Goal: Task Accomplishment & Management: Use online tool/utility

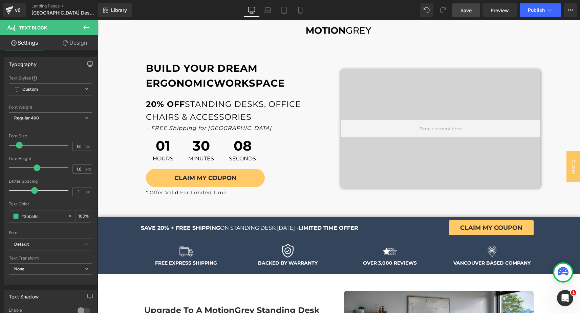
click at [464, 11] on span "Save" at bounding box center [466, 10] width 11 height 7
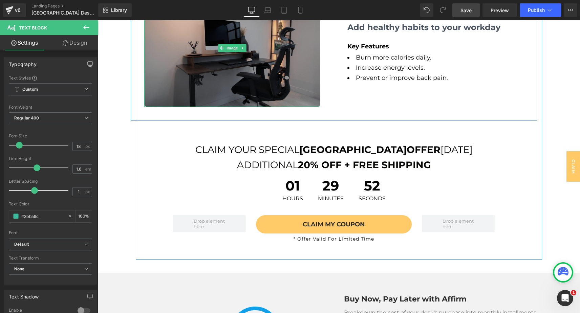
scroll to position [1045, 0]
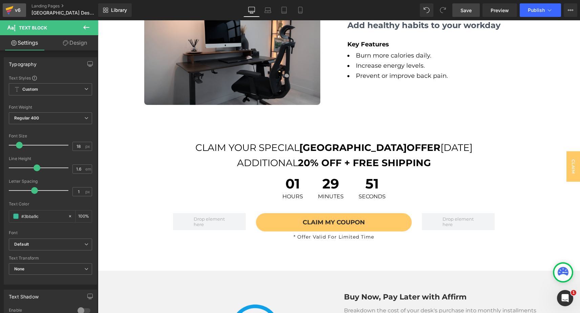
click at [14, 10] on div "v6" at bounding box center [18, 10] width 8 height 9
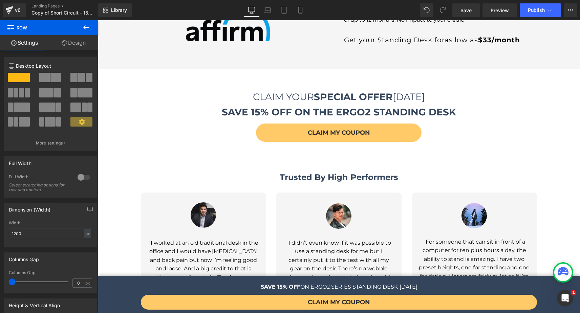
scroll to position [1496, 0]
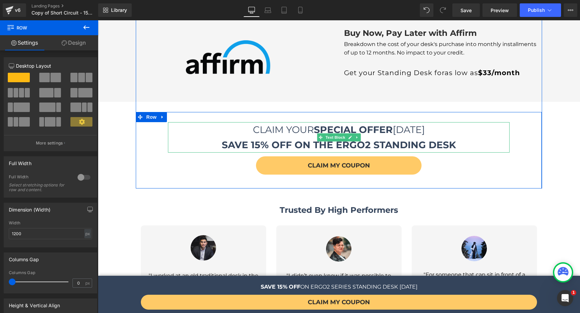
click at [255, 139] on strong "SAVE 15% OFF ON THE ERGO2 STANDING DESK" at bounding box center [339, 145] width 234 height 12
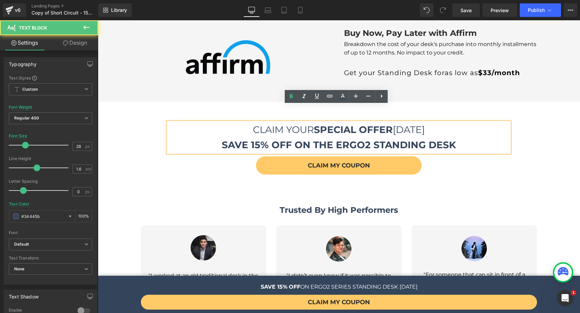
click at [260, 139] on strong "SAVE 15% OFF ON THE ERGO2 STANDING DESK" at bounding box center [339, 145] width 234 height 12
click at [254, 139] on strong "SAVE 15% OFF ON THE ERGO2 STANDING DESK" at bounding box center [339, 145] width 234 height 12
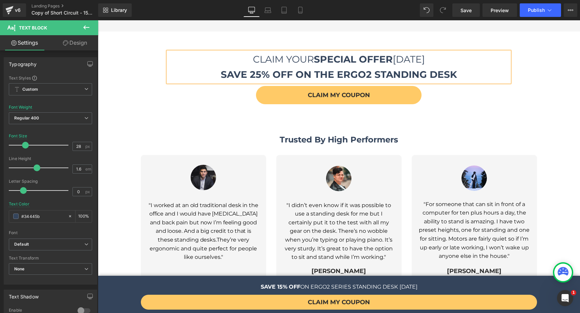
scroll to position [1467, 0]
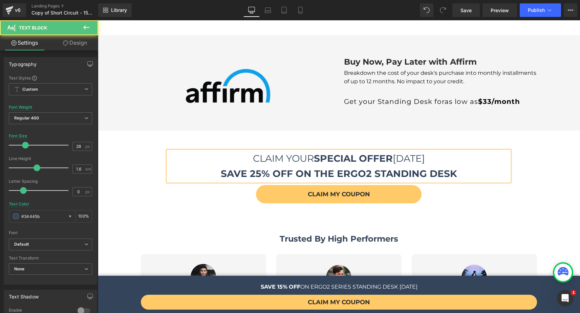
click at [258, 168] on strong "SAVE 25% OFF ON THE ERGO2 STANDING DESK" at bounding box center [339, 174] width 236 height 12
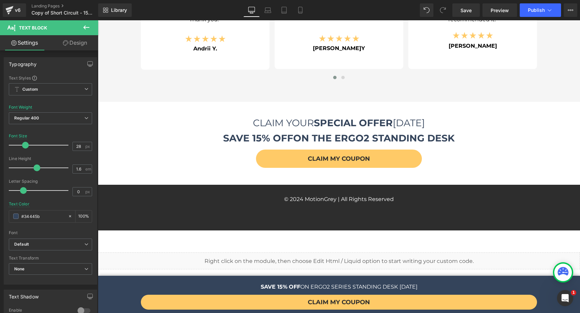
scroll to position [2048, 0]
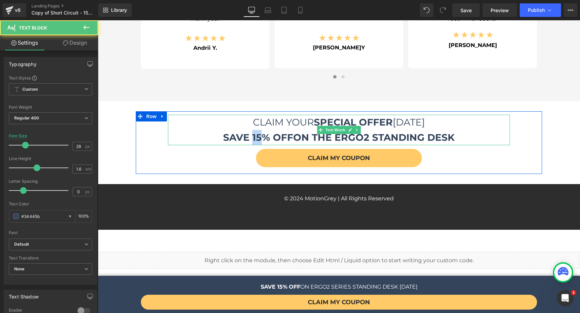
drag, startPoint x: 258, startPoint y: 109, endPoint x: 251, endPoint y: 109, distance: 7.5
click at [251, 132] on strong "SAVE 15% OFF" at bounding box center [258, 138] width 70 height 12
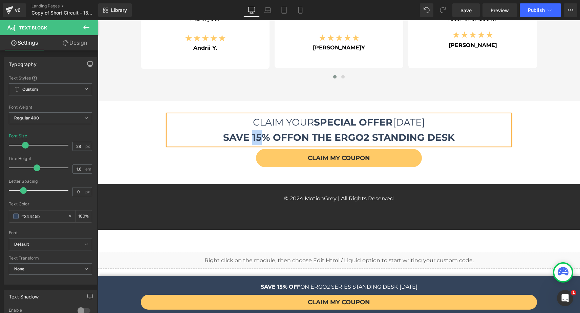
click at [251, 132] on strong "SAVE 15% OFF" at bounding box center [258, 138] width 70 height 12
drag, startPoint x: 250, startPoint y: 109, endPoint x: 257, endPoint y: 110, distance: 7.2
click at [257, 132] on strong "SAVE 15% OFF" at bounding box center [258, 138] width 70 height 12
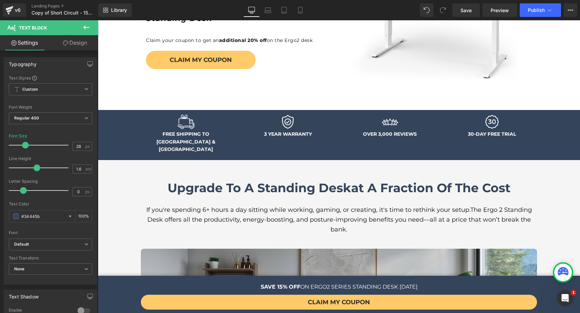
scroll to position [0, 0]
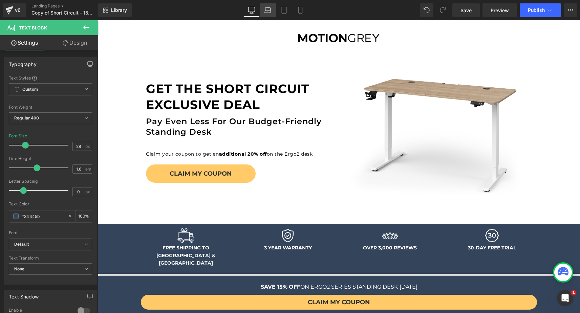
click at [270, 11] on icon at bounding box center [268, 10] width 7 height 7
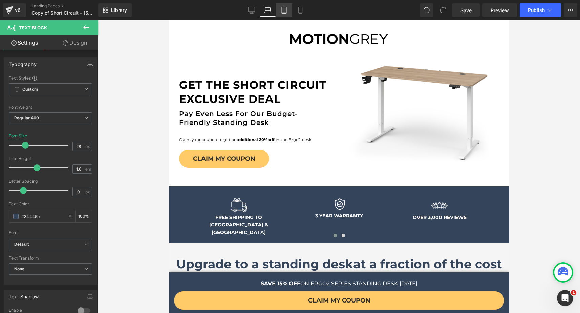
click at [285, 10] on icon at bounding box center [284, 10] width 7 height 7
type input "100"
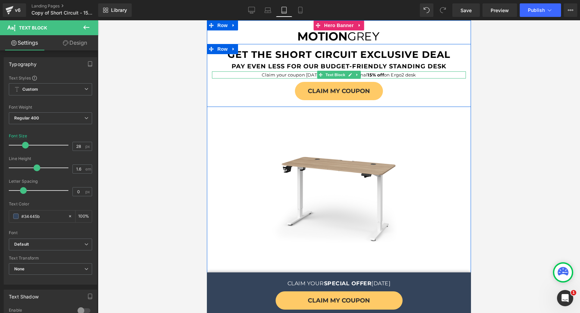
click at [369, 75] on strong "15% off" at bounding box center [375, 74] width 16 height 5
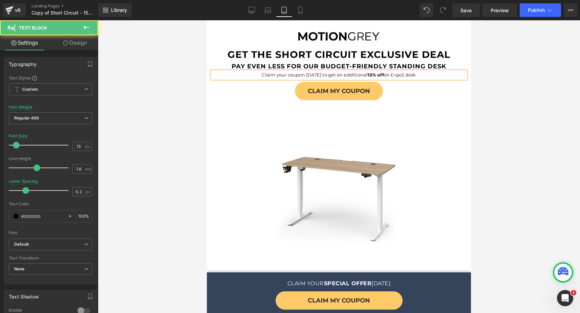
click at [369, 75] on strong "15% off" at bounding box center [375, 74] width 16 height 5
drag, startPoint x: 366, startPoint y: 73, endPoint x: 374, endPoint y: 74, distance: 8.1
click at [374, 74] on p "Claim your coupon today to get an additional 20 % off on Ergo2 desk" at bounding box center [339, 74] width 254 height 7
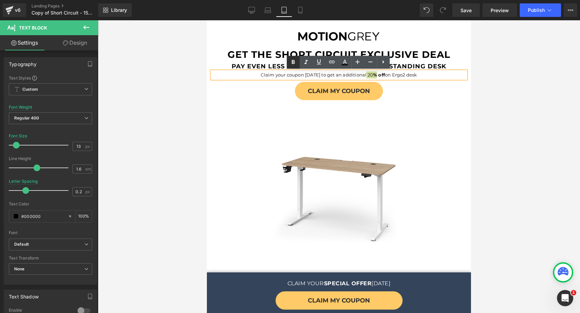
click at [294, 62] on icon at bounding box center [293, 62] width 3 height 4
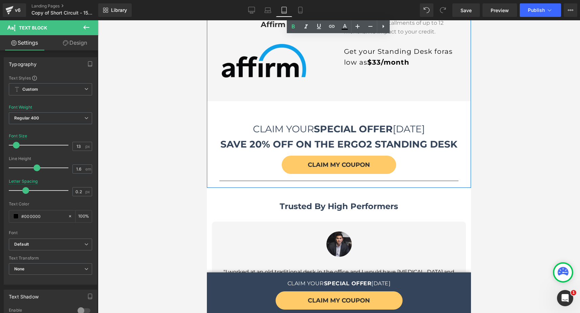
scroll to position [1707, 0]
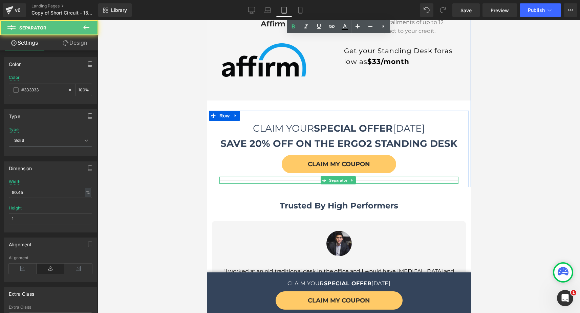
click at [312, 177] on div at bounding box center [338, 180] width 239 height 7
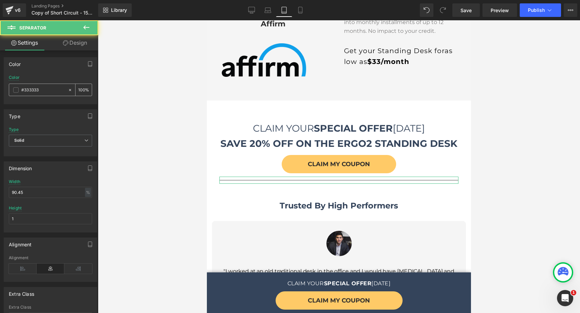
click at [80, 89] on input "100" at bounding box center [81, 89] width 7 height 7
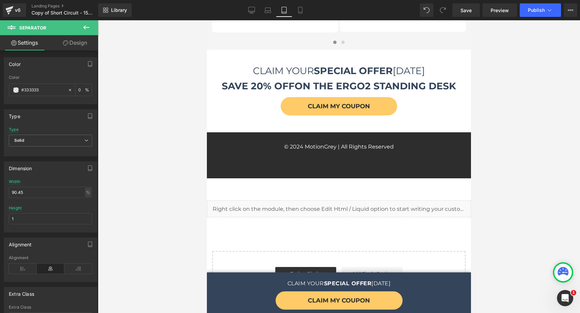
scroll to position [2504, 0]
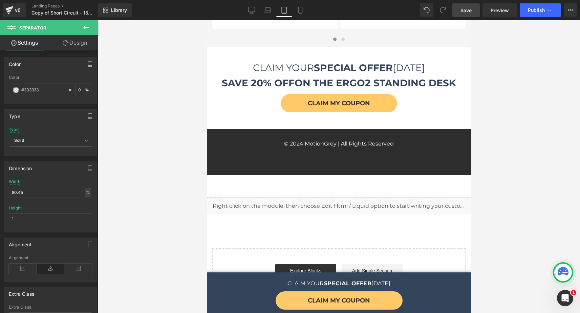
type input "0"
click at [467, 14] on link "Save" at bounding box center [466, 10] width 27 height 14
click at [291, 14] on link "Mobile" at bounding box center [293, 10] width 16 height 14
type input "transparent"
type input "0"
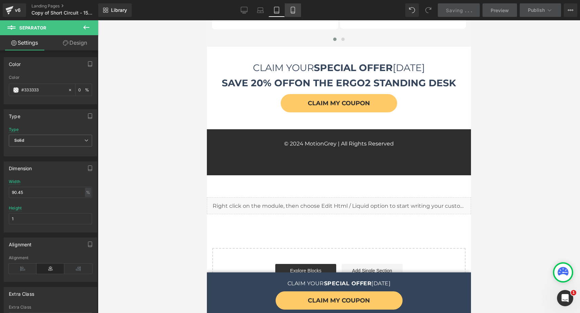
type input "93.68"
type input "0.62"
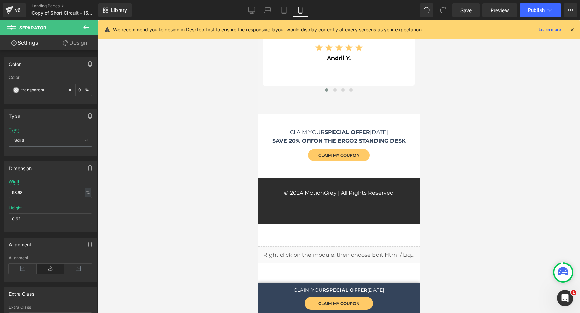
scroll to position [2617, 0]
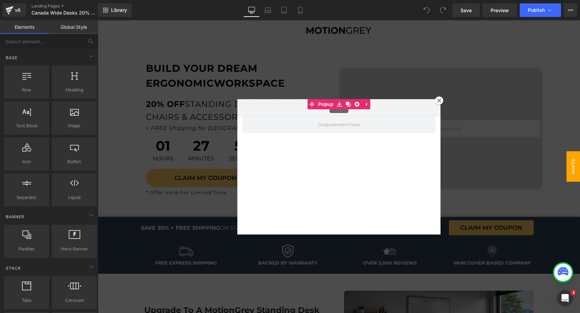
click at [437, 101] on icon at bounding box center [439, 101] width 4 height 4
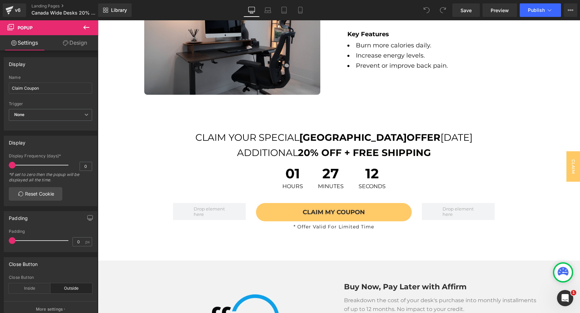
scroll to position [1033, 0]
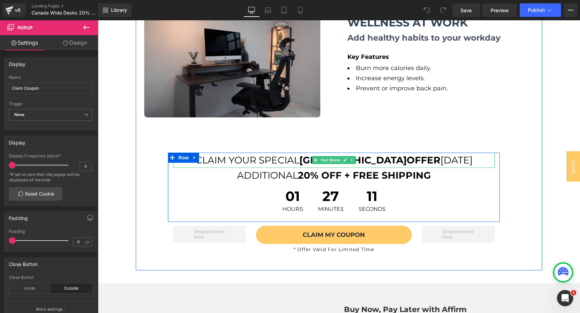
click at [407, 161] on strong "OFFER" at bounding box center [424, 160] width 34 height 12
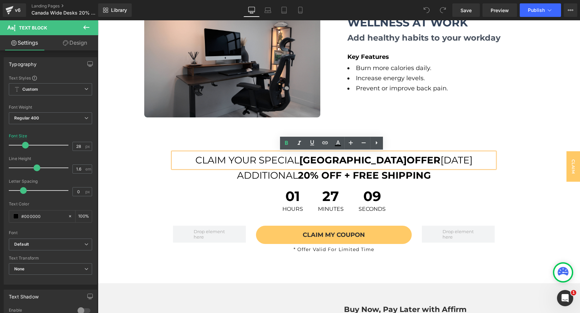
click at [407, 159] on strong "OFFER" at bounding box center [424, 160] width 34 height 12
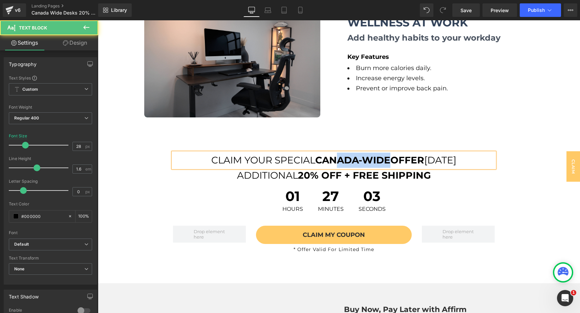
drag, startPoint x: 387, startPoint y: 160, endPoint x: 331, endPoint y: 159, distance: 56.2
click at [331, 159] on strong "CANADA-WIDE" at bounding box center [352, 160] width 75 height 12
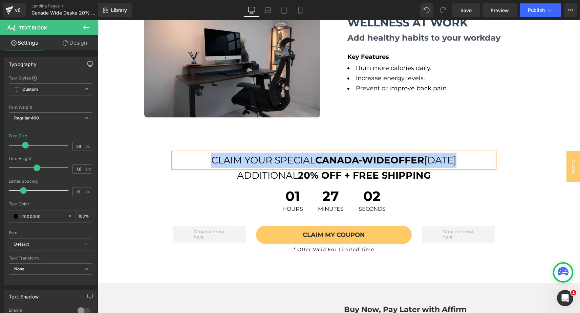
copy p "CLAIM YOUR SPECIAL CANADA-WIDE OFFER TODAY"
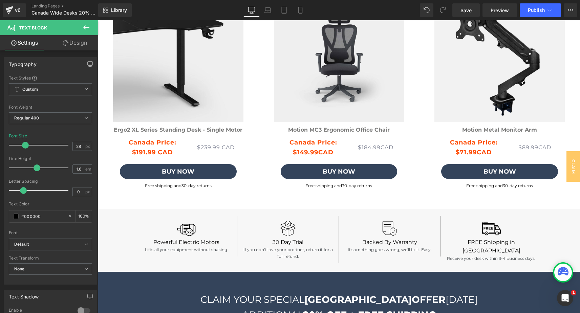
scroll to position [2354, 0]
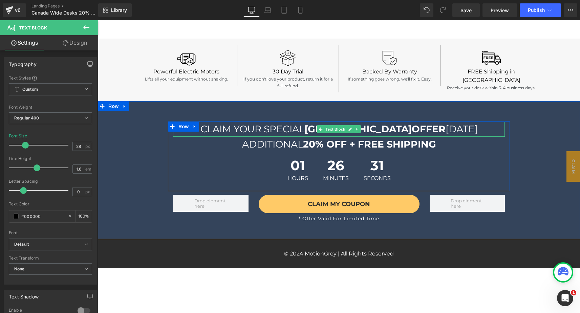
click at [412, 123] on strong "OFFER" at bounding box center [429, 129] width 34 height 12
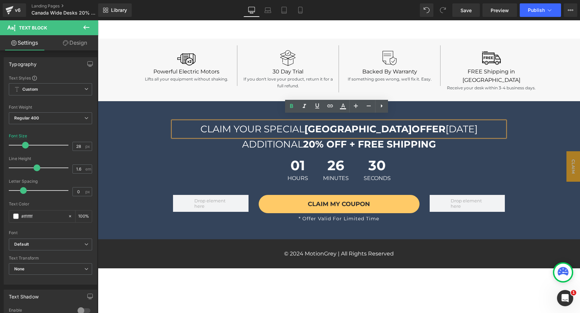
click at [376, 123] on strong "CANADA" at bounding box center [357, 129] width 107 height 12
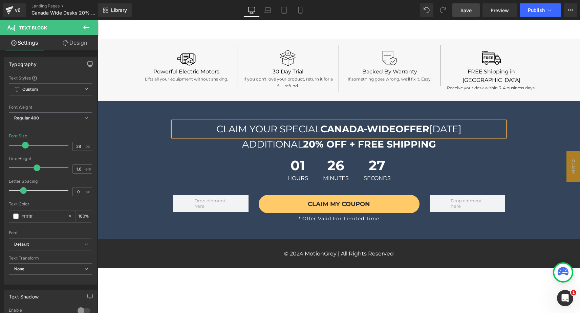
click at [469, 10] on span "Save" at bounding box center [466, 10] width 11 height 7
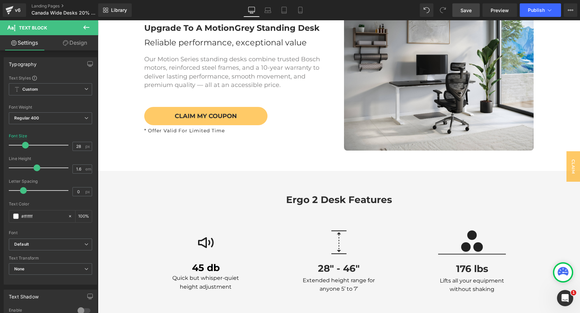
scroll to position [0, 0]
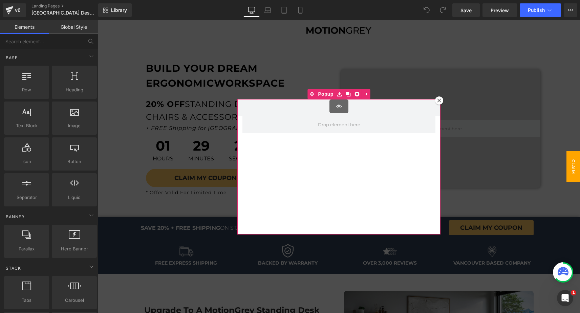
click at [437, 101] on icon at bounding box center [439, 101] width 4 height 4
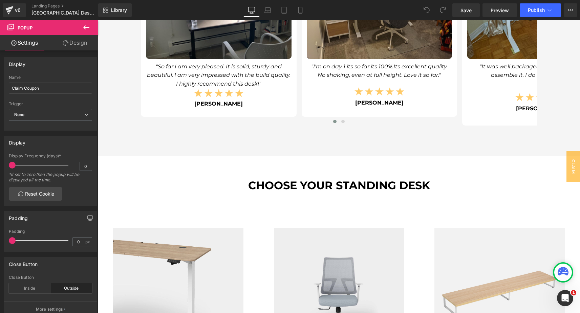
scroll to position [1737, 0]
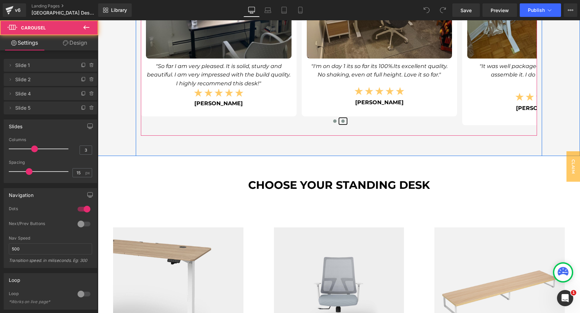
click at [341, 122] on span at bounding box center [342, 121] width 3 height 3
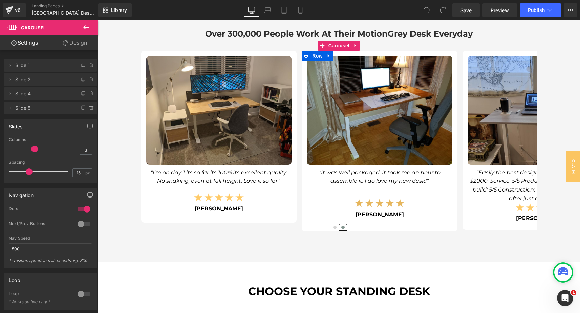
scroll to position [1628, 0]
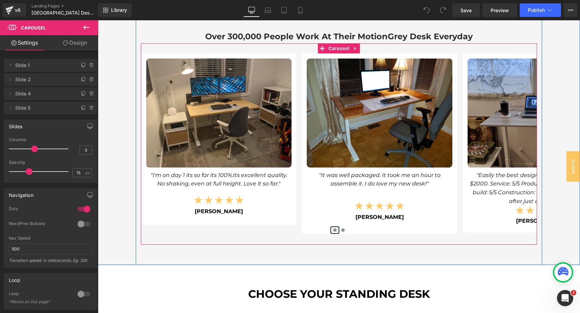
click at [333, 230] on span at bounding box center [334, 230] width 3 height 3
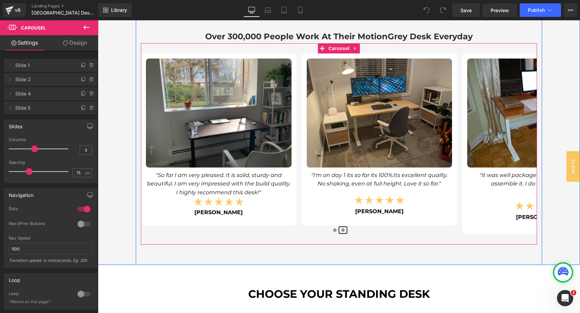
click at [341, 231] on span at bounding box center [342, 230] width 3 height 3
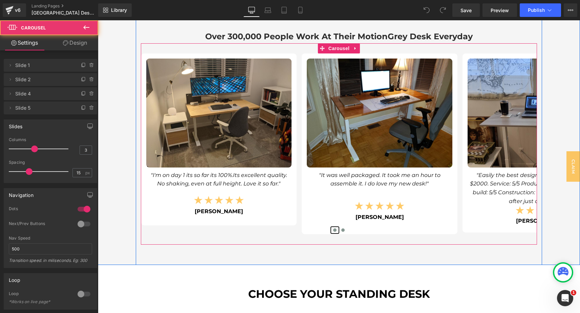
click at [333, 229] on span at bounding box center [334, 230] width 3 height 3
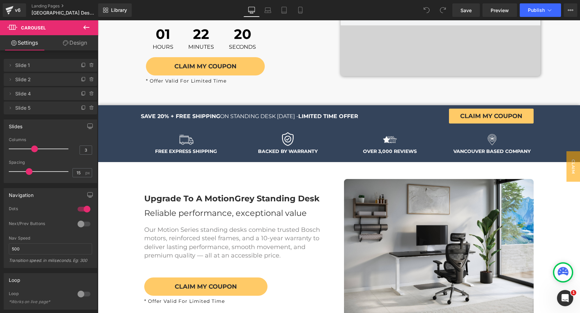
scroll to position [0, 0]
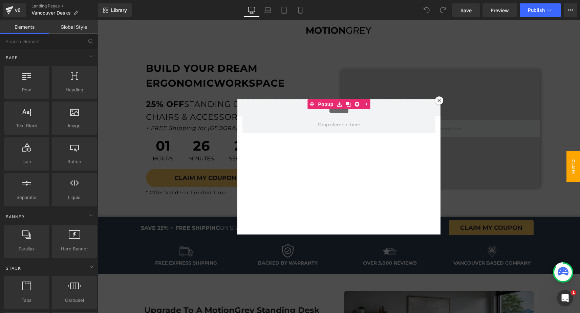
click at [438, 100] on icon at bounding box center [439, 101] width 4 height 4
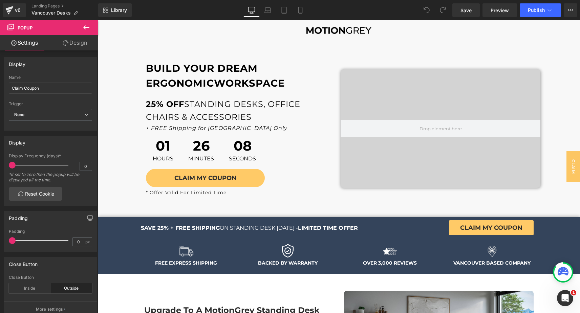
click at [218, 128] on div "+ FREE Shipping for [GEOGRAPHIC_DATA] Only Text Block" at bounding box center [237, 128] width 183 height 9
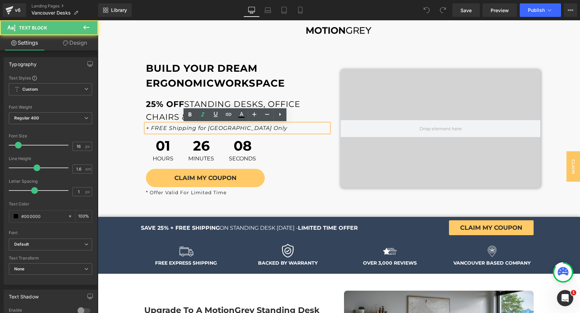
click at [225, 128] on span "+ FREE Shipping for [GEOGRAPHIC_DATA] Only" at bounding box center [217, 128] width 142 height 6
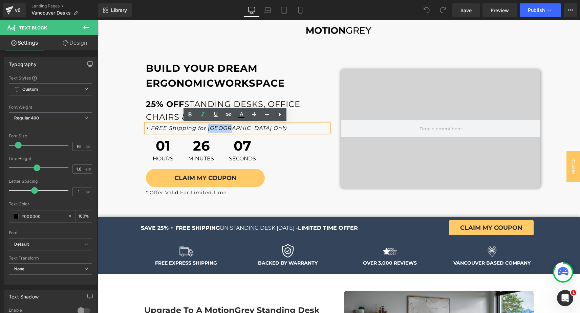
drag, startPoint x: 225, startPoint y: 128, endPoint x: 207, endPoint y: 128, distance: 18.3
click at [207, 128] on span "+ FREE Shipping for Metro Vancouver Only" at bounding box center [217, 128] width 142 height 6
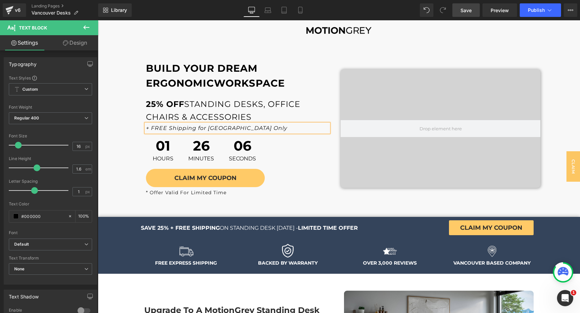
drag, startPoint x: 466, startPoint y: 14, endPoint x: 355, endPoint y: 35, distance: 112.7
click at [466, 14] on link "Save" at bounding box center [466, 10] width 27 height 14
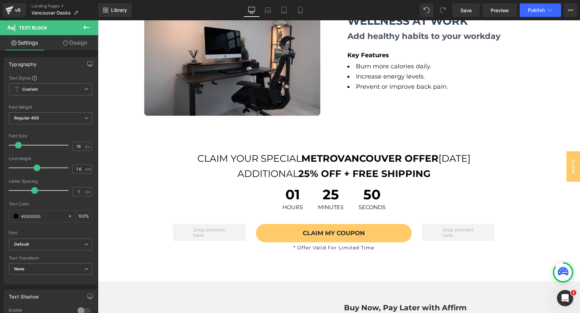
scroll to position [1040, 0]
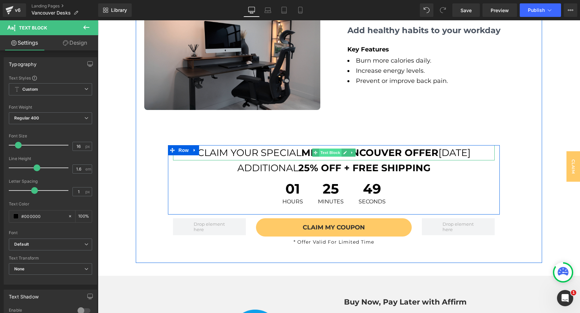
click at [331, 151] on span "Text Block" at bounding box center [330, 153] width 22 height 8
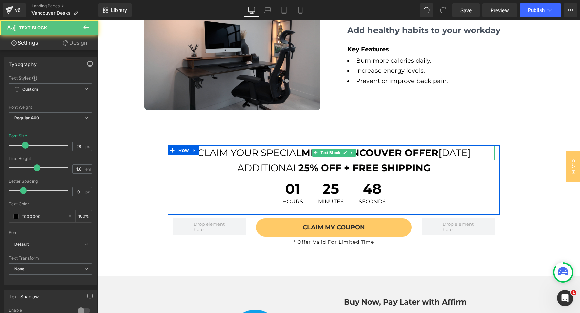
click at [296, 153] on p "CLAIM YOUR SPECIAL METRO VANCOUVER OFFER TODAY" at bounding box center [334, 152] width 322 height 15
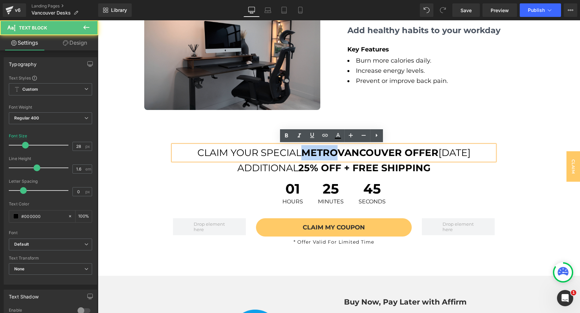
drag, startPoint x: 300, startPoint y: 153, endPoint x: 335, endPoint y: 152, distance: 34.9
click at [335, 152] on strong "METRO" at bounding box center [319, 153] width 36 height 12
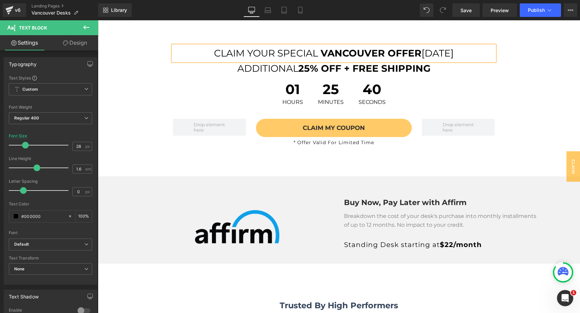
scroll to position [1128, 0]
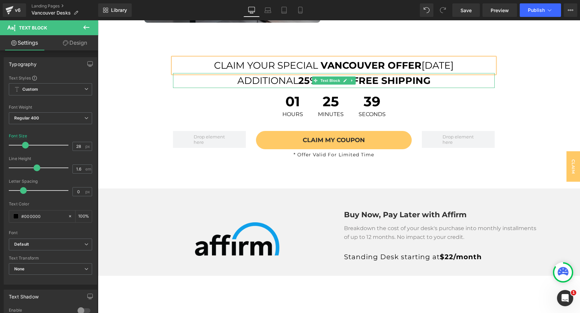
click at [305, 79] on strong "25" at bounding box center [304, 81] width 12 height 12
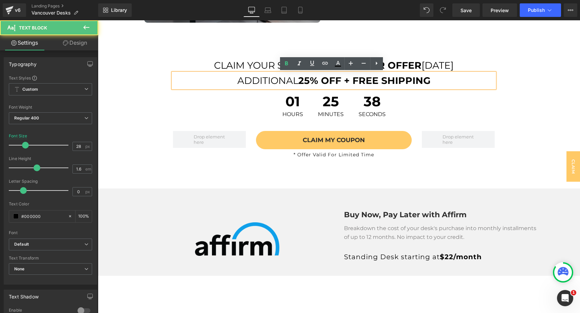
click at [310, 81] on strong "% OFF + FREE SHIPPING" at bounding box center [370, 81] width 121 height 12
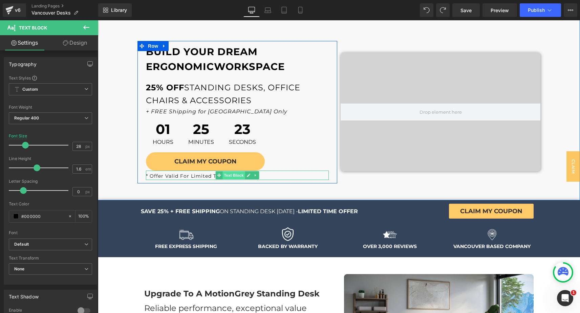
scroll to position [23, 0]
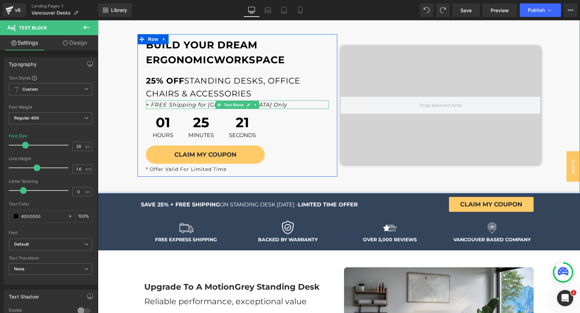
click at [206, 106] on span "+ FREE Shipping for Vancouver Only" at bounding box center [217, 105] width 142 height 6
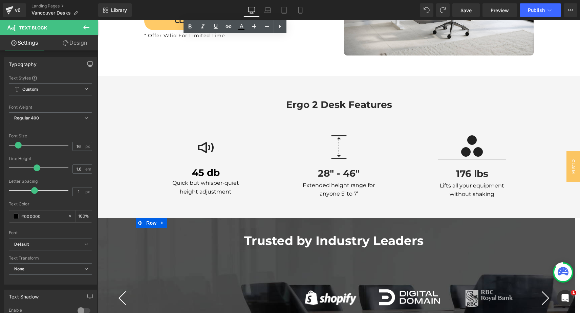
scroll to position [0, 0]
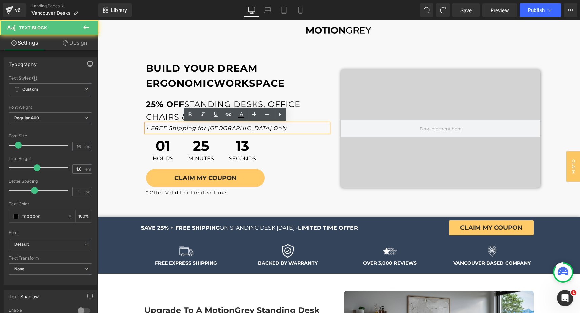
click at [207, 129] on span "+ FREE Shipping for Vancouver Only" at bounding box center [217, 128] width 142 height 6
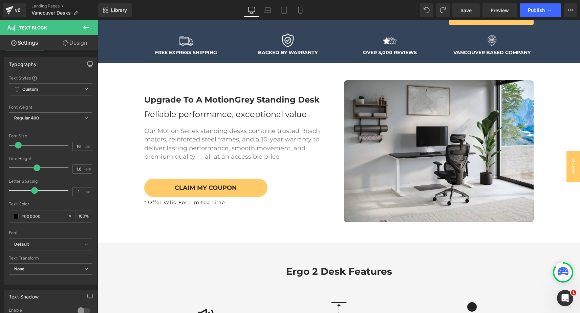
scroll to position [81, 0]
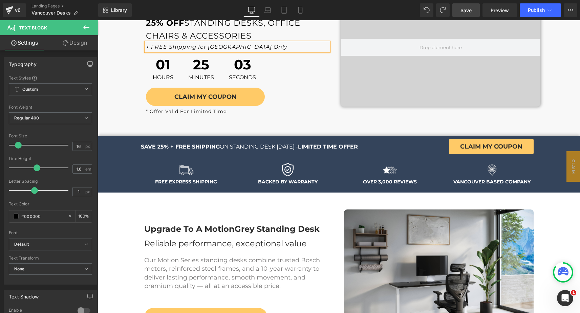
click at [469, 6] on link "Save" at bounding box center [466, 10] width 27 height 14
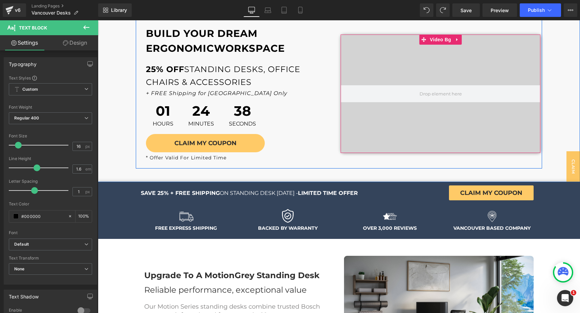
scroll to position [0, 0]
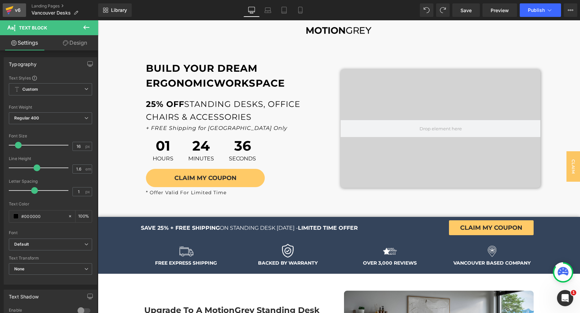
click at [15, 10] on div "v6" at bounding box center [18, 10] width 8 height 9
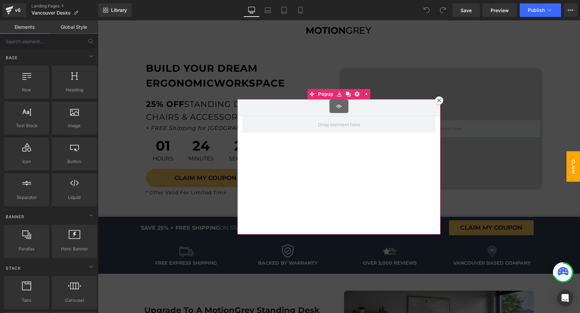
click at [438, 101] on icon at bounding box center [439, 101] width 4 height 4
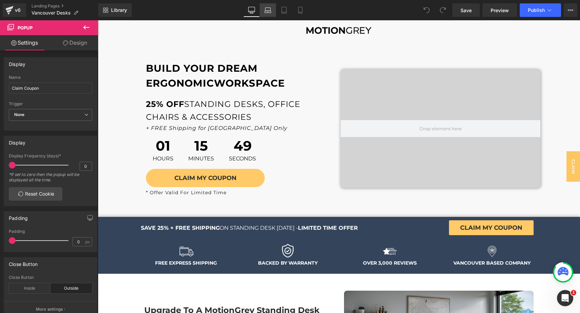
click at [262, 9] on link "Laptop" at bounding box center [268, 10] width 16 height 14
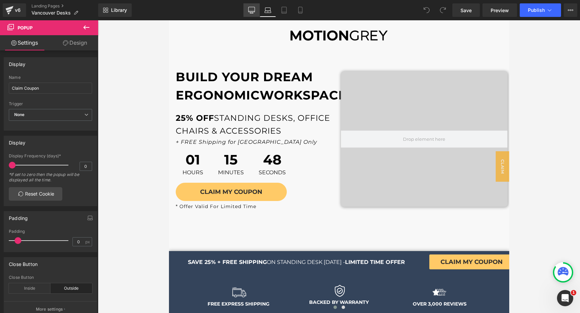
click at [252, 11] on icon at bounding box center [251, 11] width 6 height 0
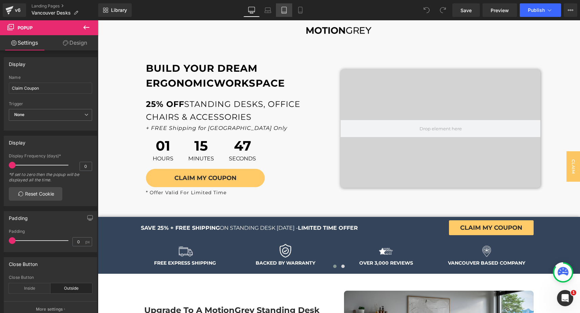
click at [286, 8] on icon at bounding box center [284, 10] width 7 height 7
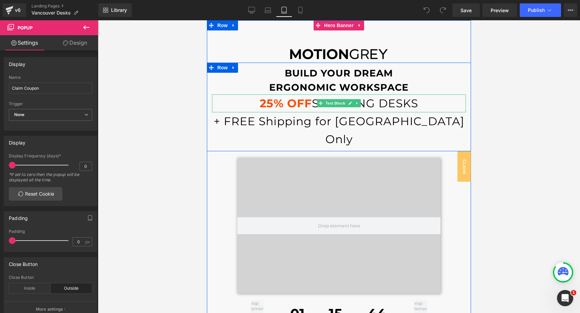
click at [309, 105] on p "25% OFF STANDING DESKS" at bounding box center [339, 103] width 254 height 18
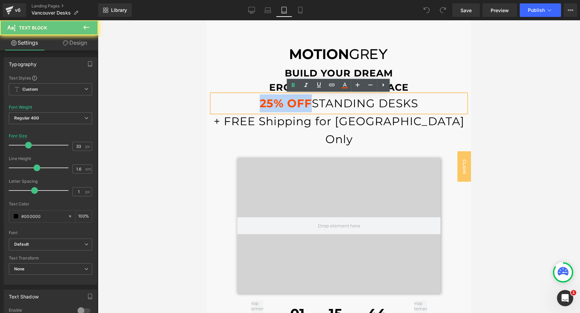
drag, startPoint x: 309, startPoint y: 104, endPoint x: 253, endPoint y: 103, distance: 55.6
click at [253, 103] on p "25% OFF STANDING DESKS" at bounding box center [339, 103] width 254 height 18
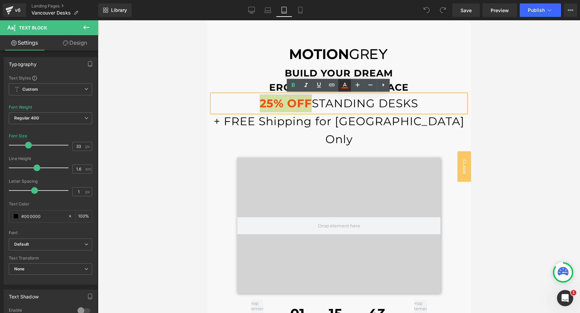
click at [340, 86] on link at bounding box center [344, 85] width 13 height 13
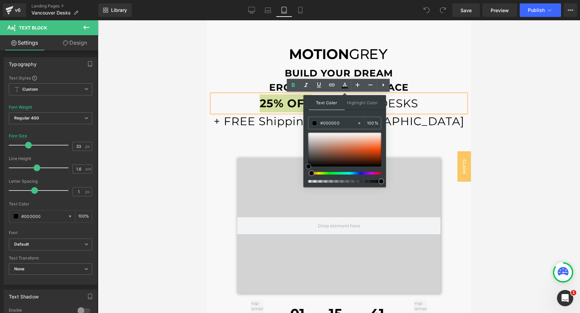
click at [309, 170] on div at bounding box center [344, 158] width 73 height 50
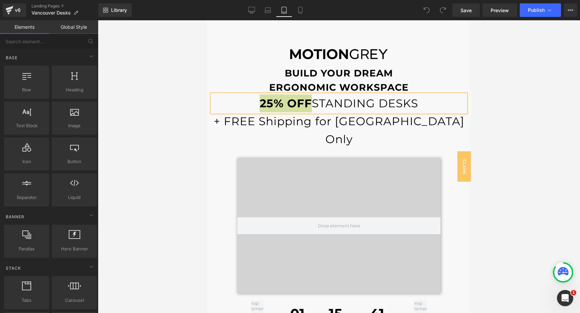
click at [493, 163] on div at bounding box center [339, 166] width 482 height 293
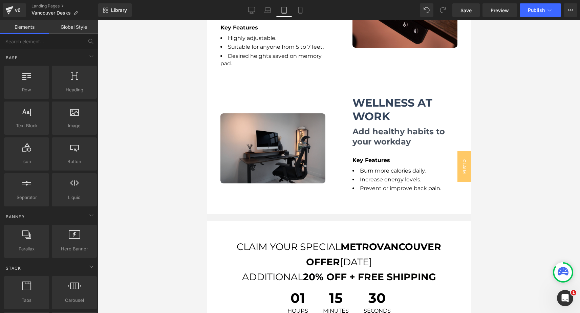
scroll to position [1362, 0]
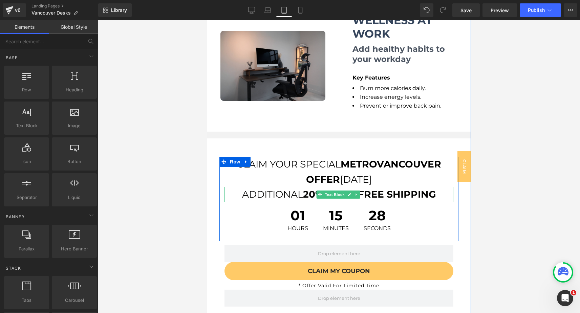
click at [313, 189] on strong "20" at bounding box center [309, 195] width 12 height 12
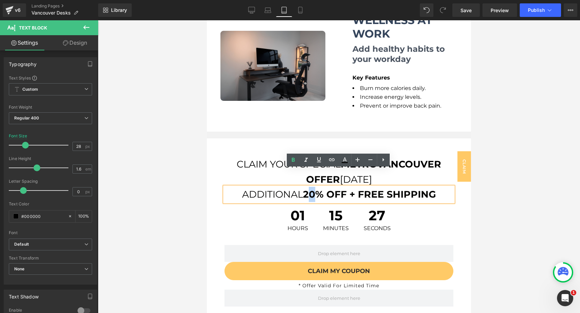
drag, startPoint x: 315, startPoint y: 175, endPoint x: 312, endPoint y: 177, distance: 4.0
click at [312, 189] on strong "20" at bounding box center [309, 195] width 12 height 12
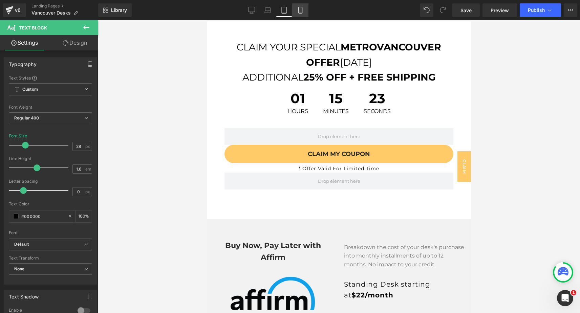
click at [301, 9] on icon at bounding box center [300, 10] width 7 height 7
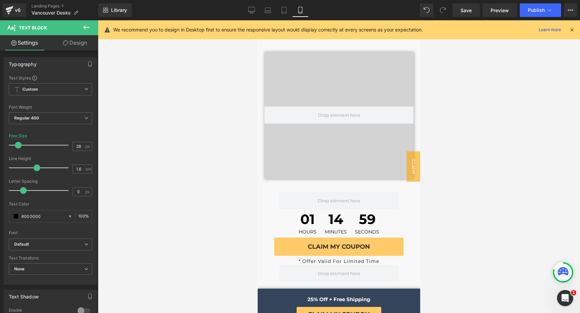
scroll to position [0, 0]
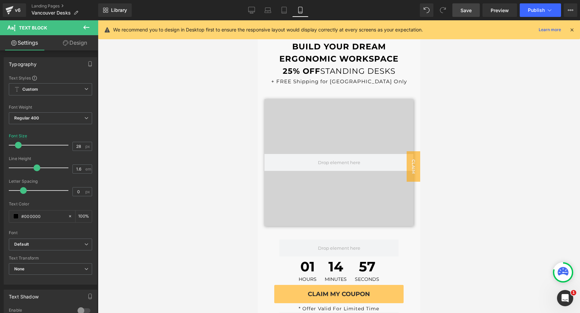
click at [468, 11] on span "Save" at bounding box center [466, 10] width 11 height 7
click at [248, 12] on link "Desktop" at bounding box center [252, 10] width 16 height 14
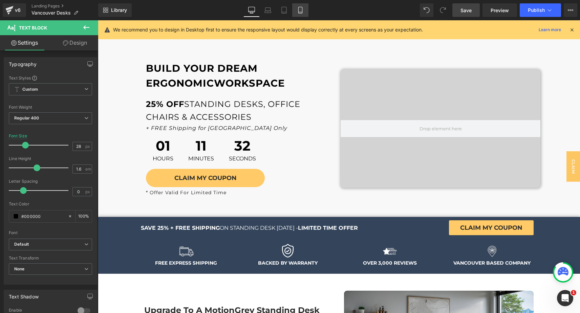
click at [299, 12] on icon at bounding box center [300, 10] width 7 height 7
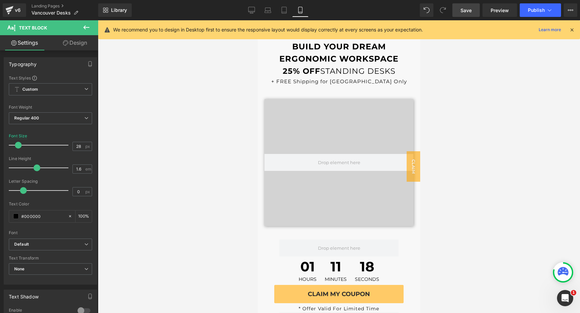
click at [461, 4] on link "Save" at bounding box center [466, 10] width 27 height 14
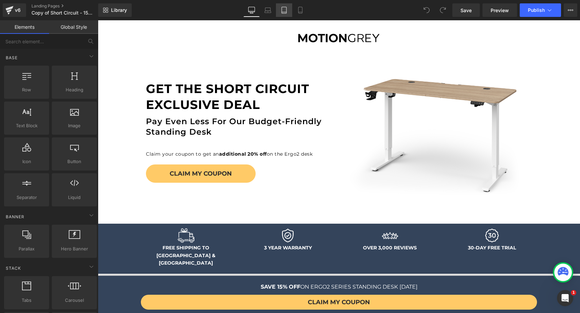
click at [284, 9] on icon at bounding box center [284, 10] width 7 height 7
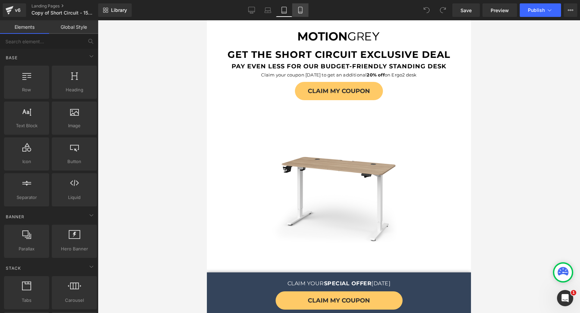
click at [302, 14] on link "Mobile" at bounding box center [300, 10] width 16 height 14
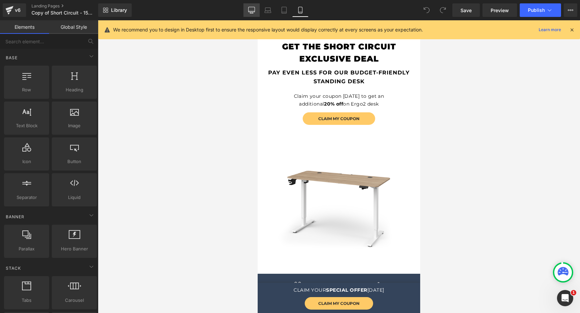
click at [253, 7] on icon at bounding box center [251, 10] width 7 height 7
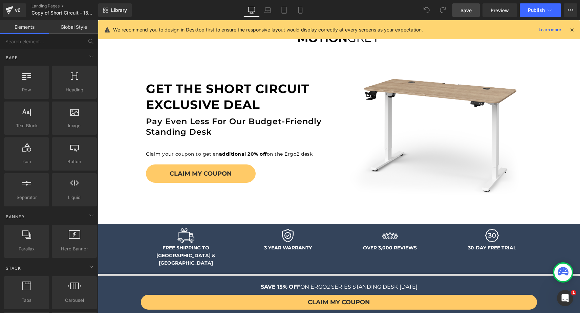
click at [478, 15] on link "Save" at bounding box center [466, 10] width 27 height 14
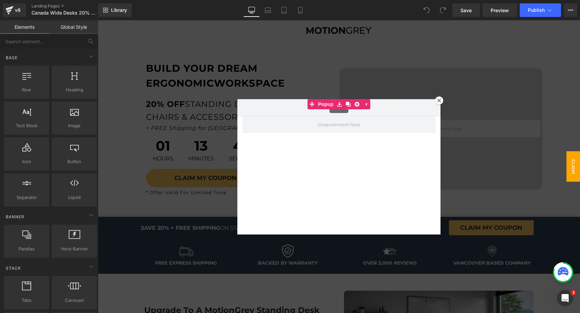
click at [438, 100] on icon at bounding box center [439, 101] width 4 height 4
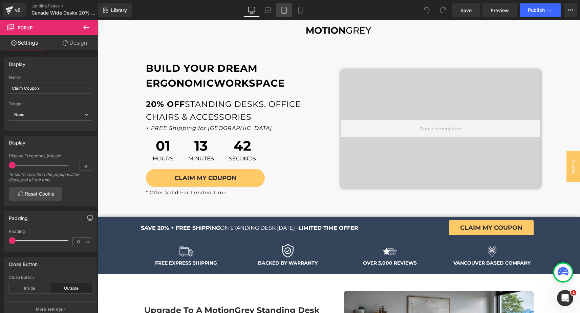
click at [282, 8] on icon at bounding box center [284, 10] width 7 height 7
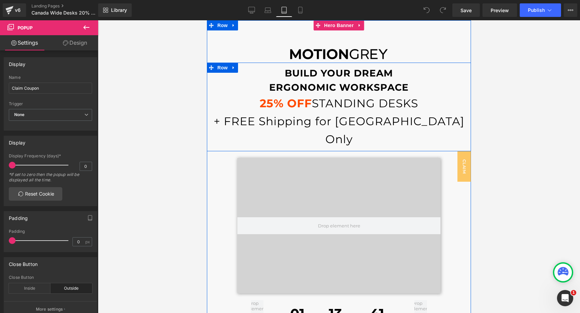
click at [291, 103] on strong "25% OFF" at bounding box center [286, 104] width 52 height 14
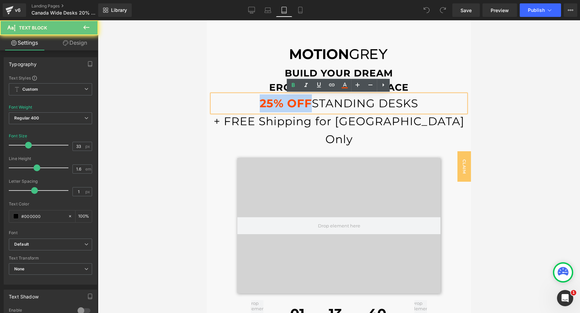
drag, startPoint x: 289, startPoint y: 103, endPoint x: 247, endPoint y: 103, distance: 41.7
click at [247, 103] on p "25% OFF STANDING DESKS" at bounding box center [339, 103] width 254 height 18
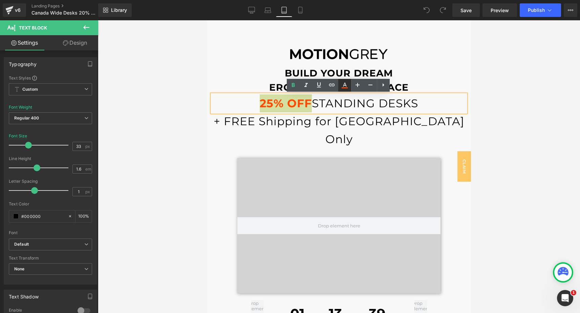
click at [346, 90] on link at bounding box center [344, 85] width 13 height 13
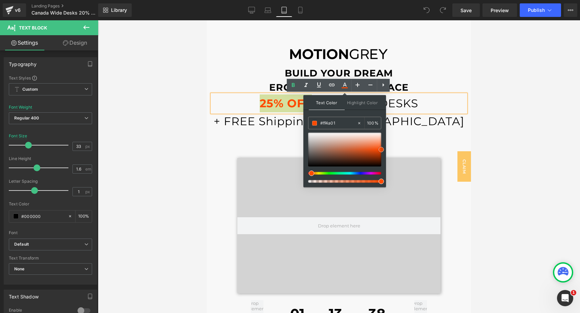
type input "#2f1a12"
type input "#000000"
drag, startPoint x: 339, startPoint y: 162, endPoint x: 337, endPoint y: 172, distance: 9.6
click at [337, 172] on div at bounding box center [344, 158] width 73 height 50
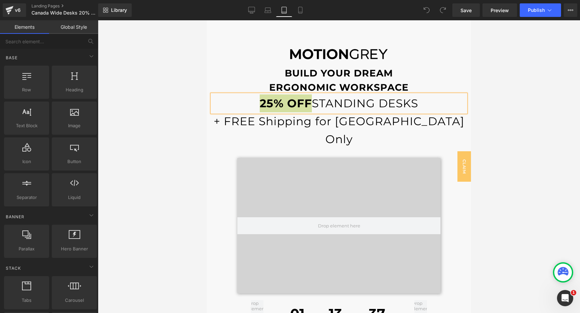
click at [516, 62] on div at bounding box center [339, 166] width 482 height 293
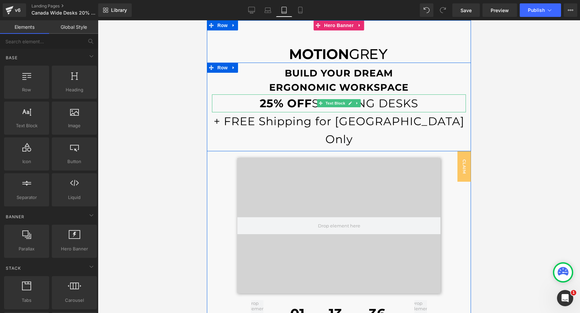
click at [267, 103] on strong "25% OFF" at bounding box center [286, 104] width 52 height 14
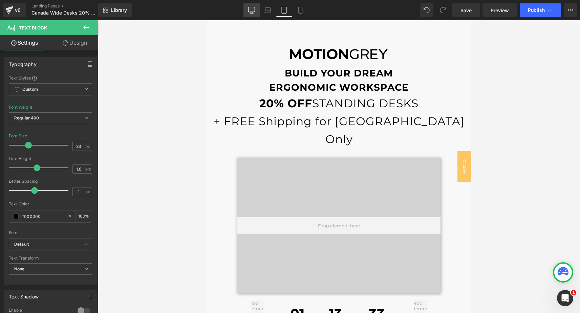
click at [250, 13] on icon at bounding box center [251, 10] width 7 height 7
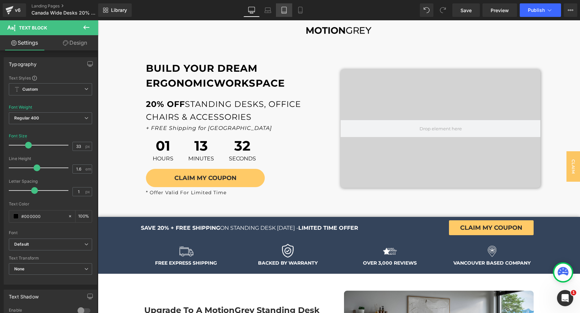
click at [283, 12] on icon at bounding box center [284, 12] width 5 height 0
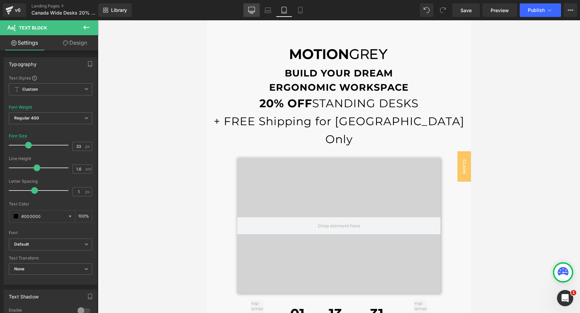
click at [255, 11] on icon at bounding box center [251, 9] width 6 height 5
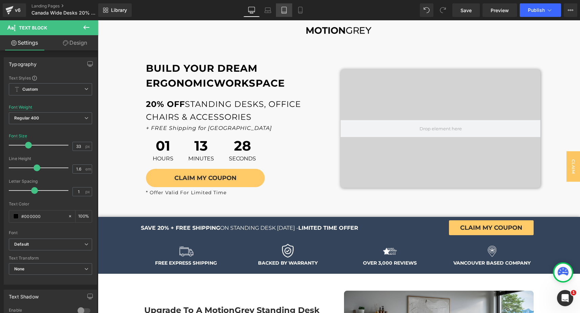
click at [285, 10] on icon at bounding box center [284, 10] width 7 height 7
type input "100"
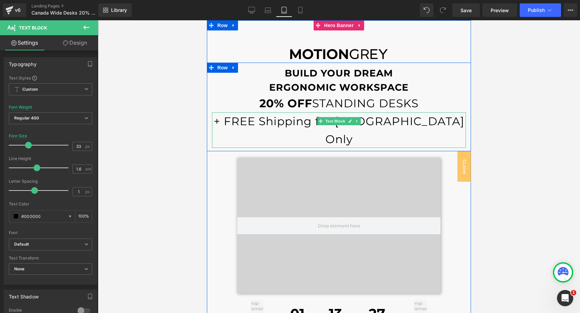
click at [407, 122] on p "+ FREE Shipping for [GEOGRAPHIC_DATA] Only" at bounding box center [339, 130] width 254 height 36
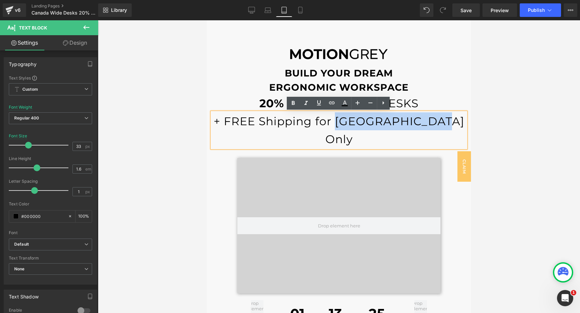
drag, startPoint x: 432, startPoint y: 121, endPoint x: 338, endPoint y: 121, distance: 94.5
click at [338, 121] on p "+ FREE Shipping for [GEOGRAPHIC_DATA] Only" at bounding box center [339, 130] width 254 height 36
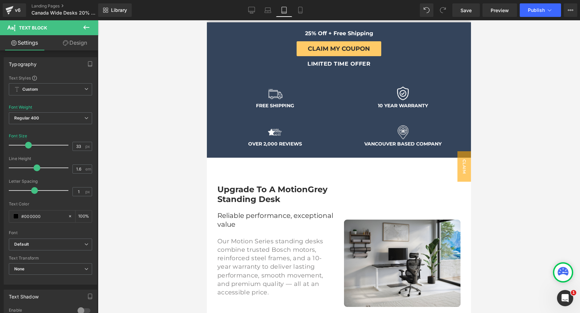
scroll to position [362, 0]
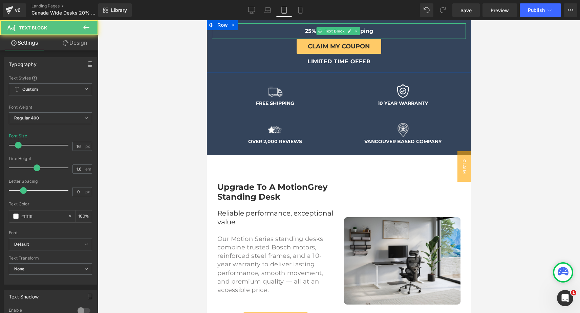
click at [310, 29] on span "25% Off + Free Shipping" at bounding box center [339, 31] width 68 height 6
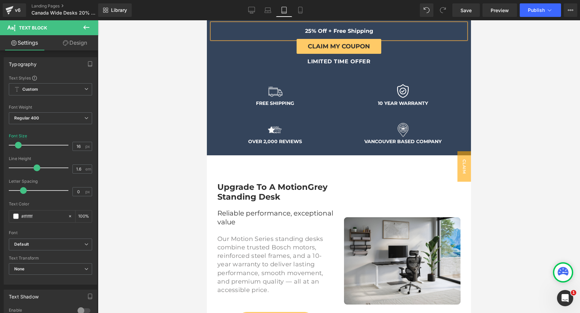
click at [310, 29] on span "25% Off + Free Shipping" at bounding box center [339, 31] width 68 height 6
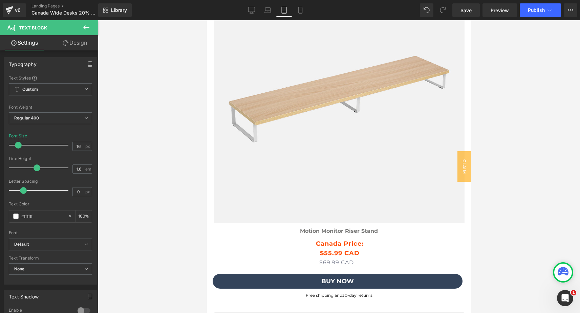
scroll to position [3295, 0]
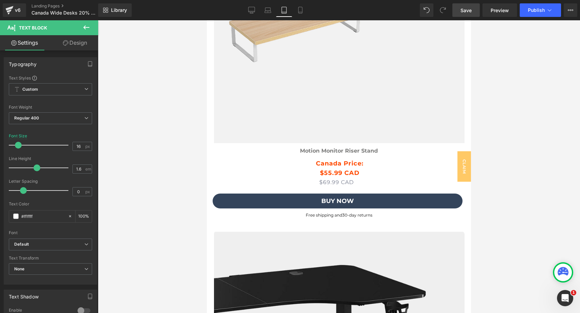
click at [468, 10] on span "Save" at bounding box center [466, 10] width 11 height 7
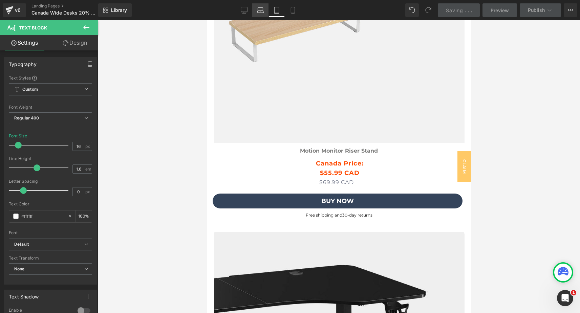
click at [258, 10] on icon at bounding box center [260, 10] width 7 height 7
type input "100"
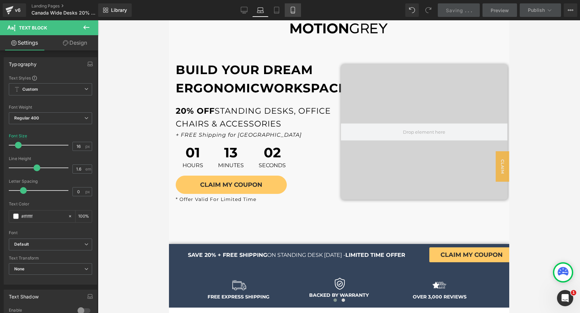
scroll to position [0, 0]
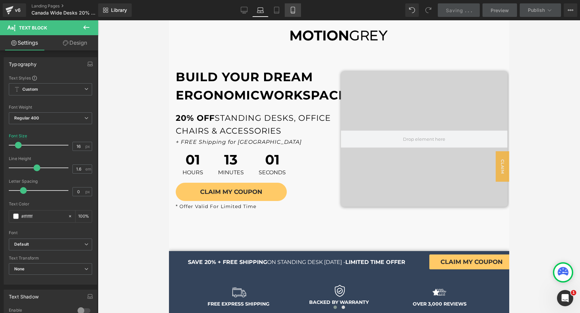
click at [293, 11] on icon at bounding box center [293, 10] width 7 height 7
type input "15"
type input "100"
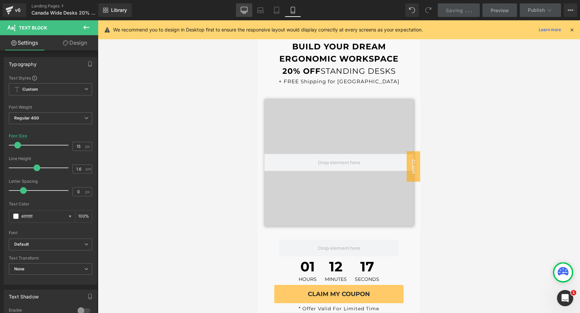
click at [245, 14] on link "Desktop" at bounding box center [244, 10] width 16 height 14
type input "16"
type input "100"
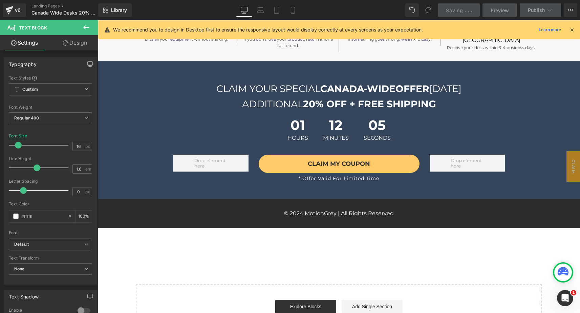
scroll to position [2378, 0]
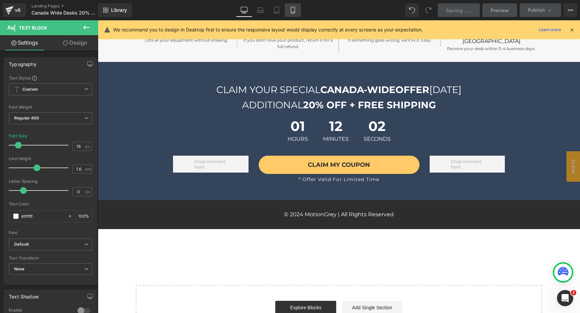
click at [294, 13] on icon at bounding box center [293, 10] width 4 height 6
type input "15"
type input "100"
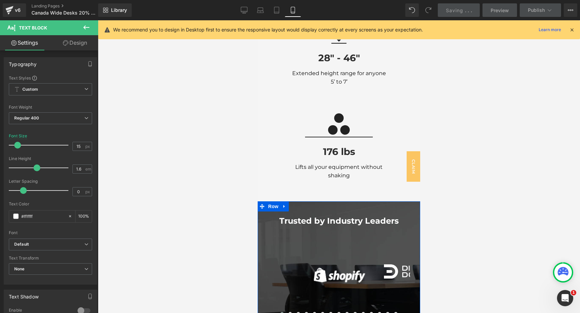
scroll to position [682, 0]
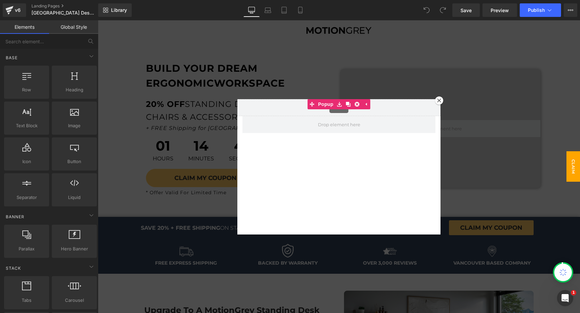
click at [438, 101] on icon at bounding box center [439, 101] width 4 height 4
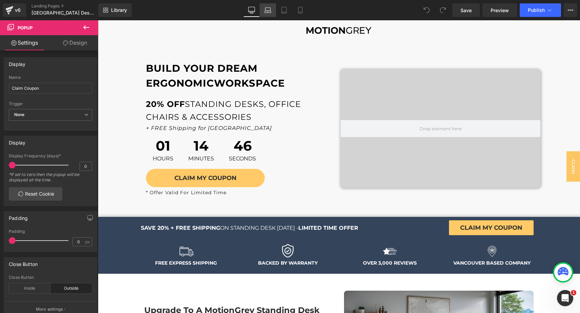
click at [266, 13] on icon at bounding box center [268, 10] width 7 height 7
type input "10"
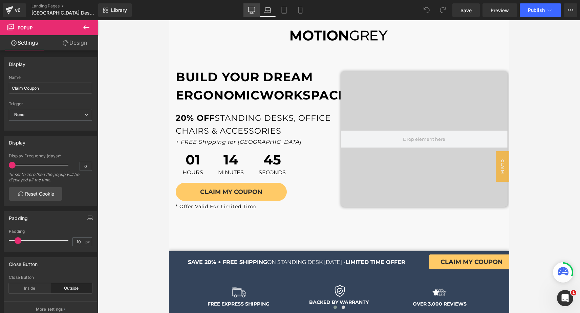
click at [253, 13] on icon at bounding box center [251, 13] width 3 height 0
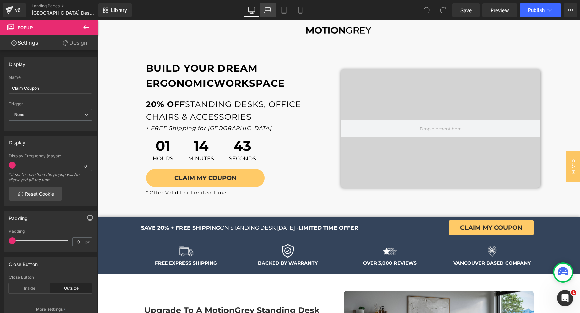
click at [270, 12] on icon at bounding box center [268, 10] width 7 height 7
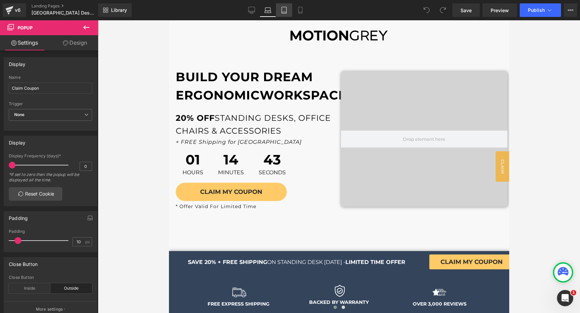
click at [281, 12] on icon at bounding box center [284, 10] width 7 height 7
type input "0"
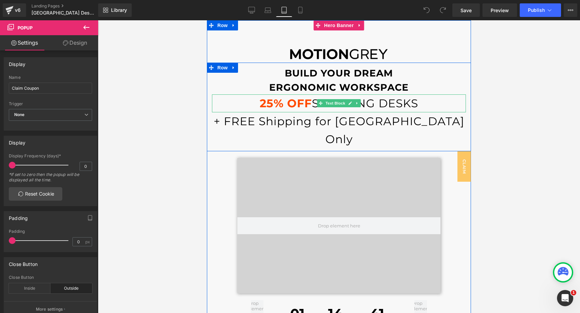
click at [274, 99] on strong "25% OFF" at bounding box center [286, 104] width 52 height 14
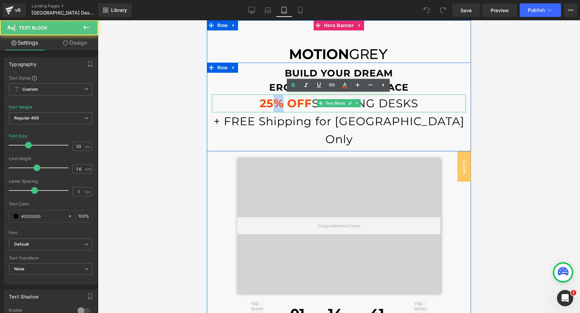
click at [274, 99] on strong "25% OFF" at bounding box center [286, 104] width 52 height 14
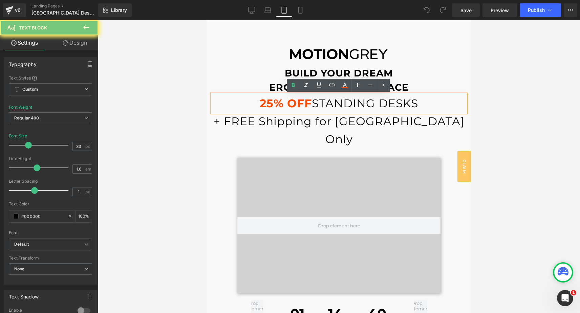
click at [272, 102] on strong "25% OFF" at bounding box center [286, 104] width 52 height 14
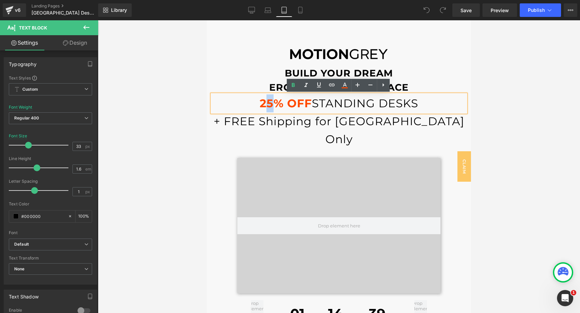
click at [270, 103] on strong "25% OFF" at bounding box center [286, 104] width 52 height 14
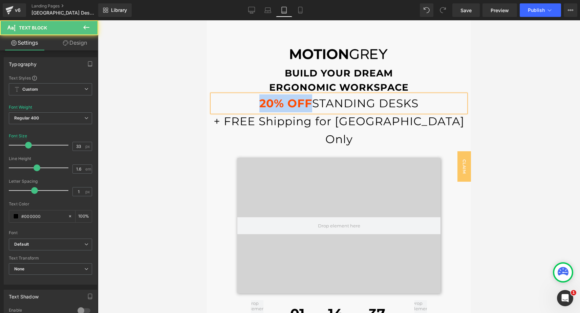
drag, startPoint x: 258, startPoint y: 99, endPoint x: 309, endPoint y: 99, distance: 50.8
click at [309, 99] on strong "20% OFF" at bounding box center [285, 104] width 53 height 14
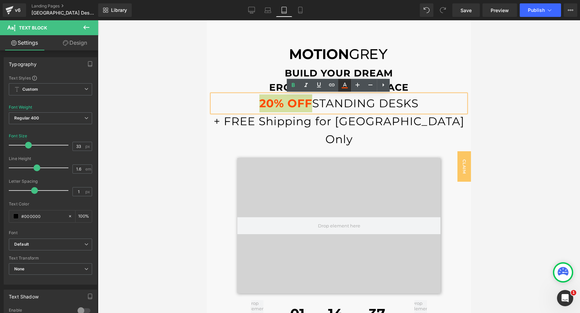
click at [342, 87] on icon at bounding box center [345, 85] width 8 height 8
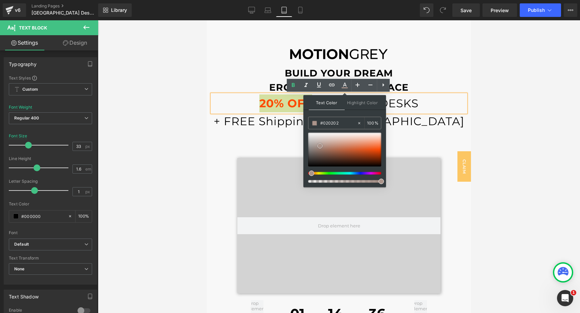
type input "#000000"
drag, startPoint x: 320, startPoint y: 146, endPoint x: 314, endPoint y: 170, distance: 24.8
click at [314, 170] on div at bounding box center [344, 158] width 73 height 50
click at [277, 174] on div at bounding box center [338, 225] width 203 height 135
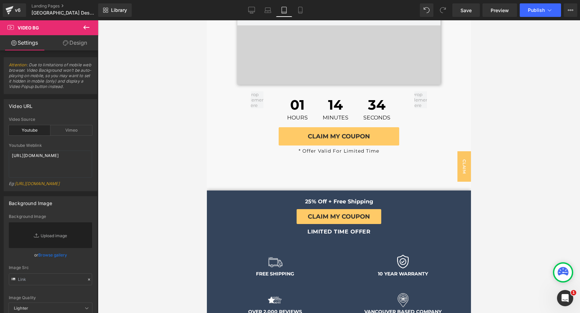
scroll to position [214, 0]
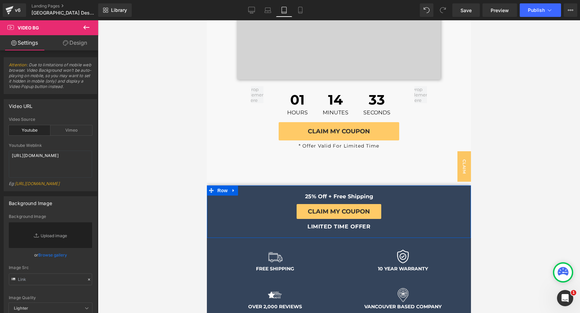
click at [311, 193] on span "25% Off + Free Shipping" at bounding box center [339, 196] width 68 height 6
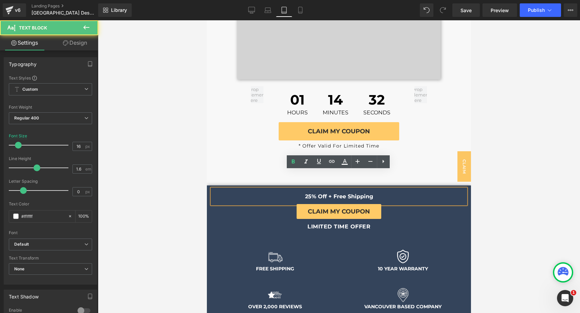
click at [311, 193] on span "25% Off + Free Shipping" at bounding box center [339, 196] width 68 height 6
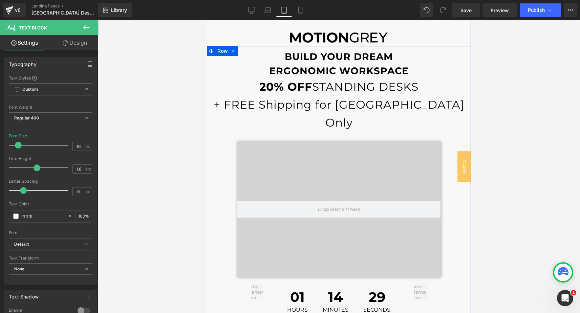
scroll to position [16, 0]
click at [409, 107] on p "+ FREE Shipping for [GEOGRAPHIC_DATA] Only" at bounding box center [339, 114] width 254 height 36
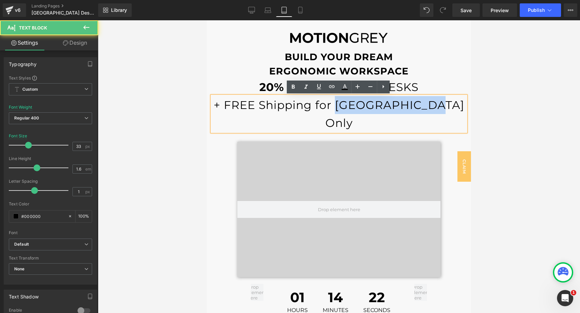
drag, startPoint x: 334, startPoint y: 104, endPoint x: 431, endPoint y: 106, distance: 96.6
click at [431, 106] on p "+ FREE Shipping for [GEOGRAPHIC_DATA] Only" at bounding box center [339, 114] width 254 height 36
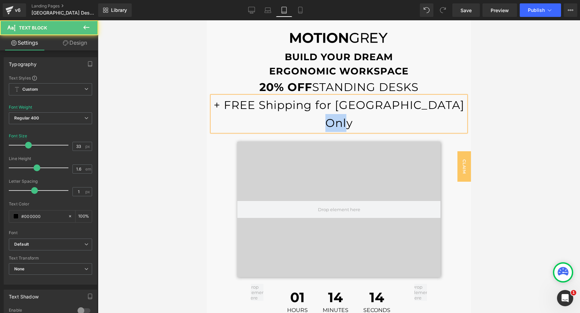
drag, startPoint x: 437, startPoint y: 104, endPoint x: 487, endPoint y: 104, distance: 50.1
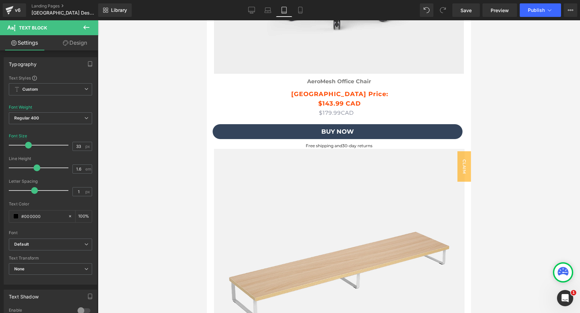
scroll to position [3284, 0]
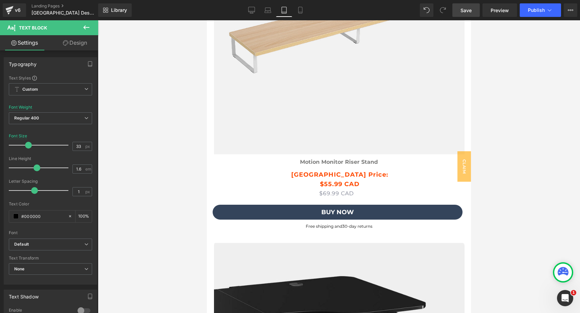
click at [462, 14] on link "Save" at bounding box center [466, 10] width 27 height 14
click at [297, 13] on link "Mobile" at bounding box center [293, 10] width 16 height 14
type input "15"
type input "100"
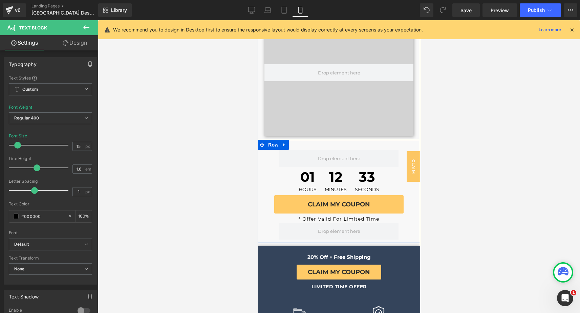
scroll to position [0, 0]
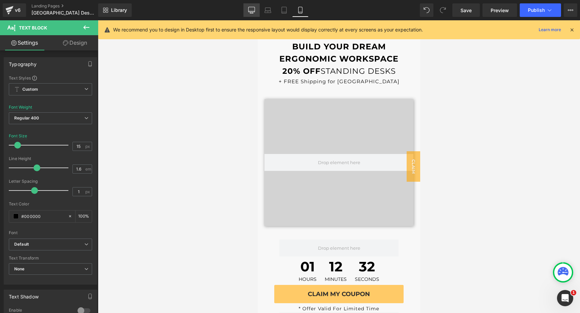
click at [253, 14] on link "Desktop" at bounding box center [252, 10] width 16 height 14
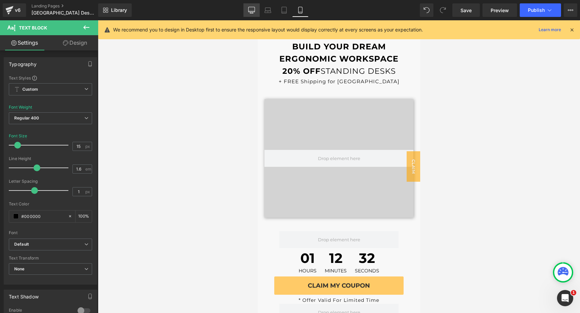
type input "33"
type input "100"
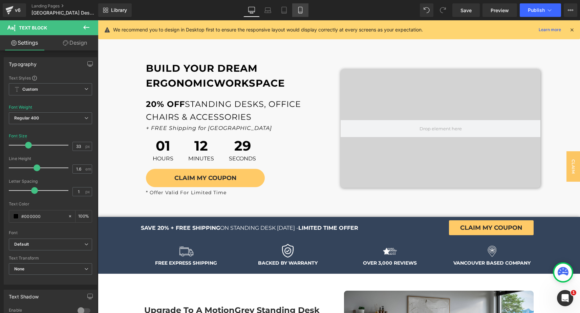
click at [303, 14] on link "Mobile" at bounding box center [300, 10] width 16 height 14
type input "15"
type input "100"
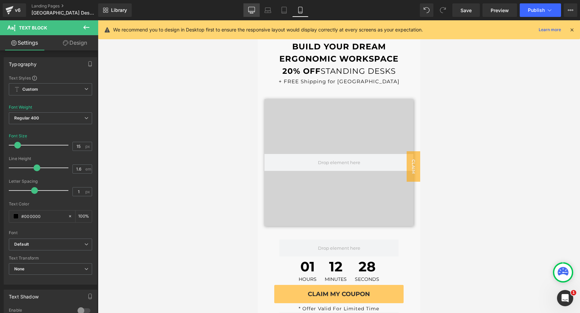
click at [255, 10] on icon at bounding box center [251, 10] width 7 height 7
type input "33"
type input "100"
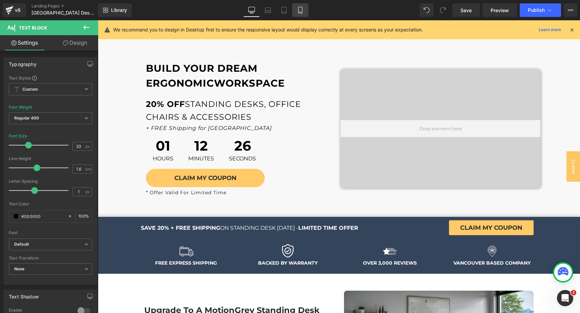
click at [299, 12] on icon at bounding box center [300, 12] width 4 height 0
type input "15"
type input "100"
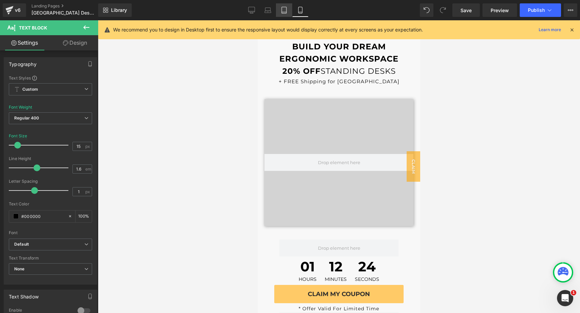
click at [285, 14] on link "Tablet" at bounding box center [284, 10] width 16 height 14
type input "33"
type input "100"
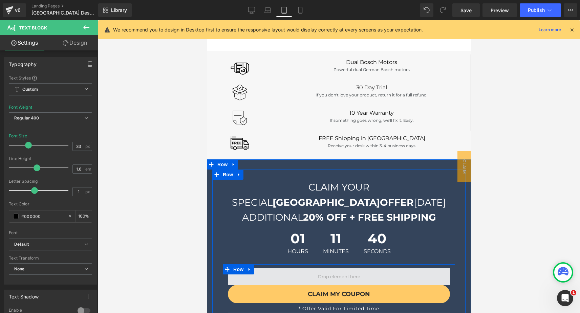
scroll to position [4467, 0]
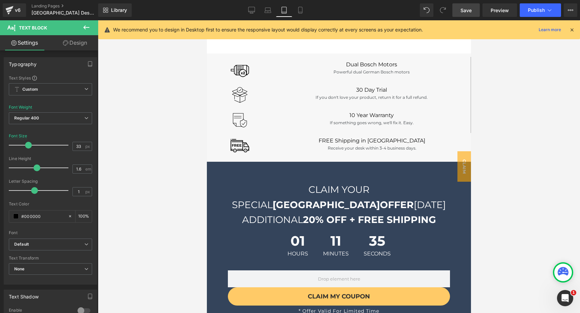
click at [465, 8] on span "Save" at bounding box center [466, 10] width 11 height 7
